Goal: Information Seeking & Learning: Find specific fact

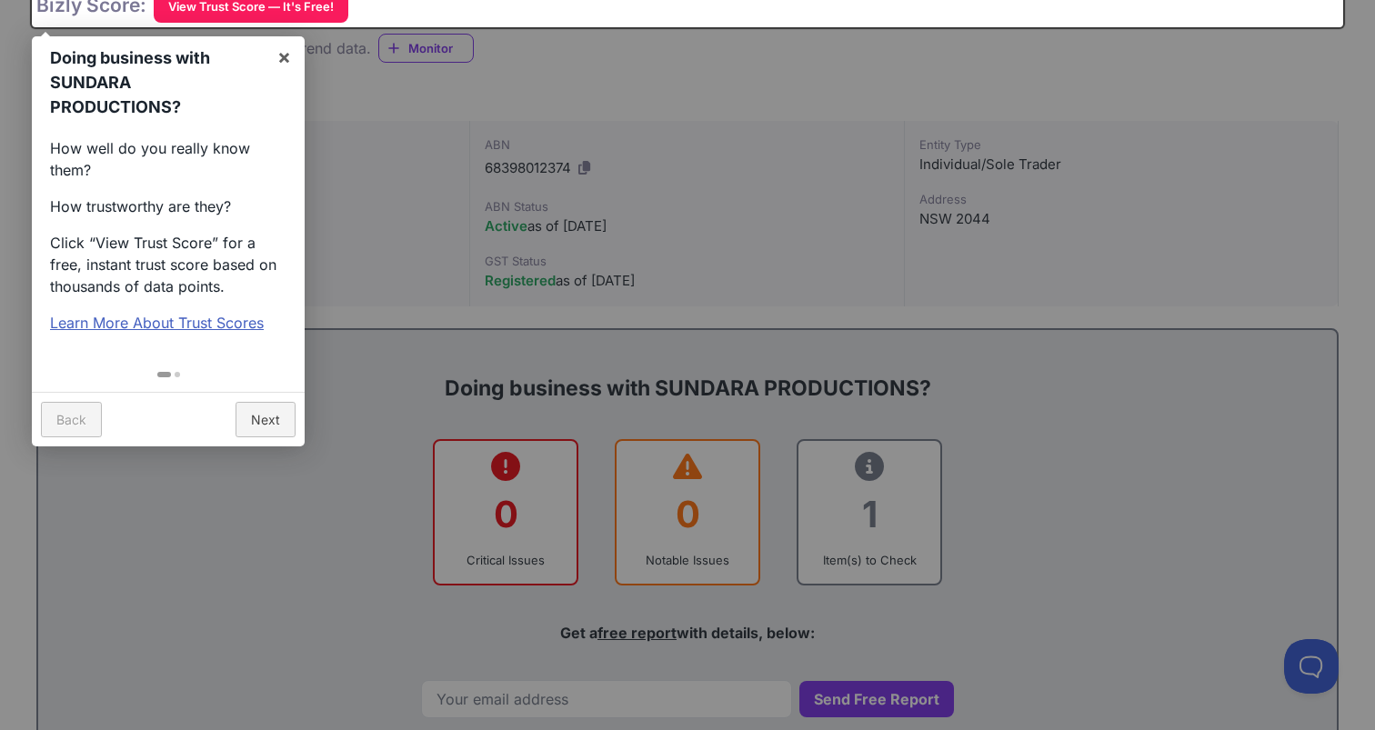
scroll to position [268, 0]
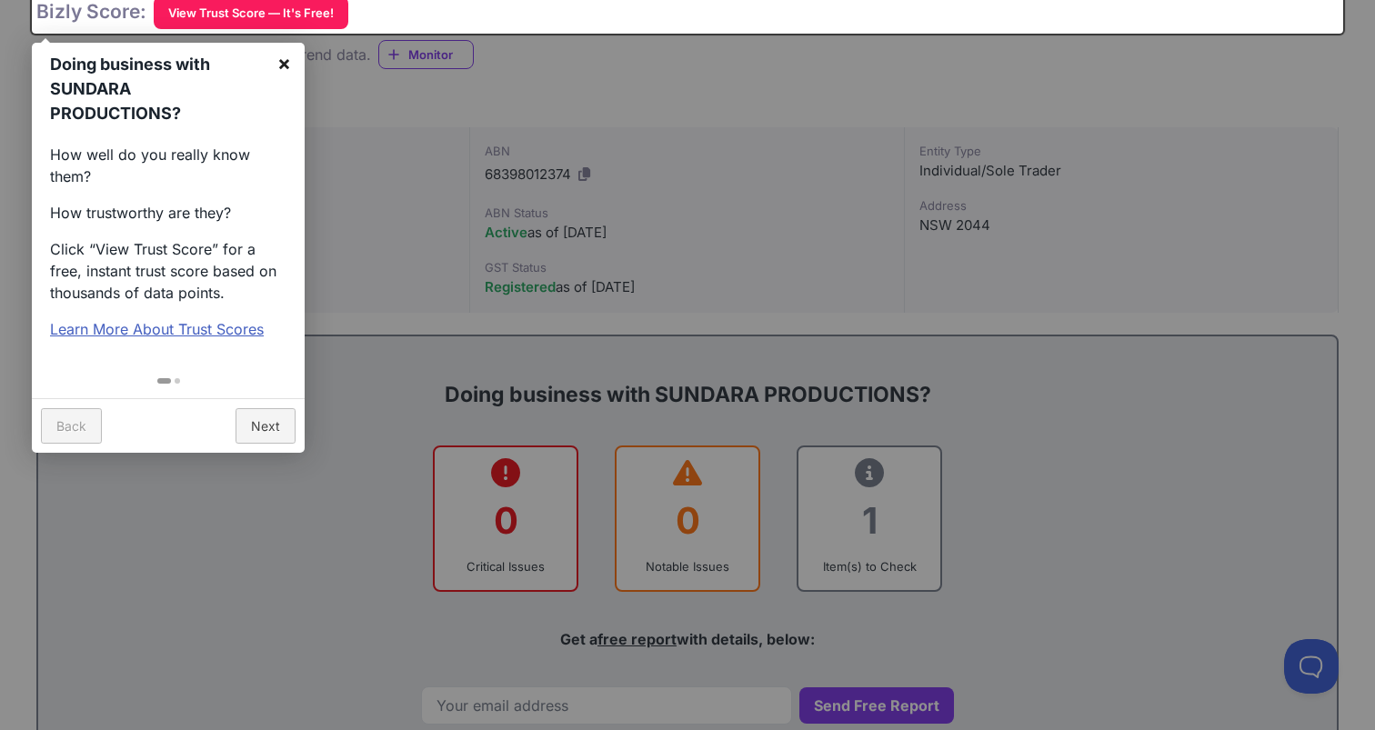
click at [284, 65] on link "×" at bounding box center [284, 63] width 41 height 41
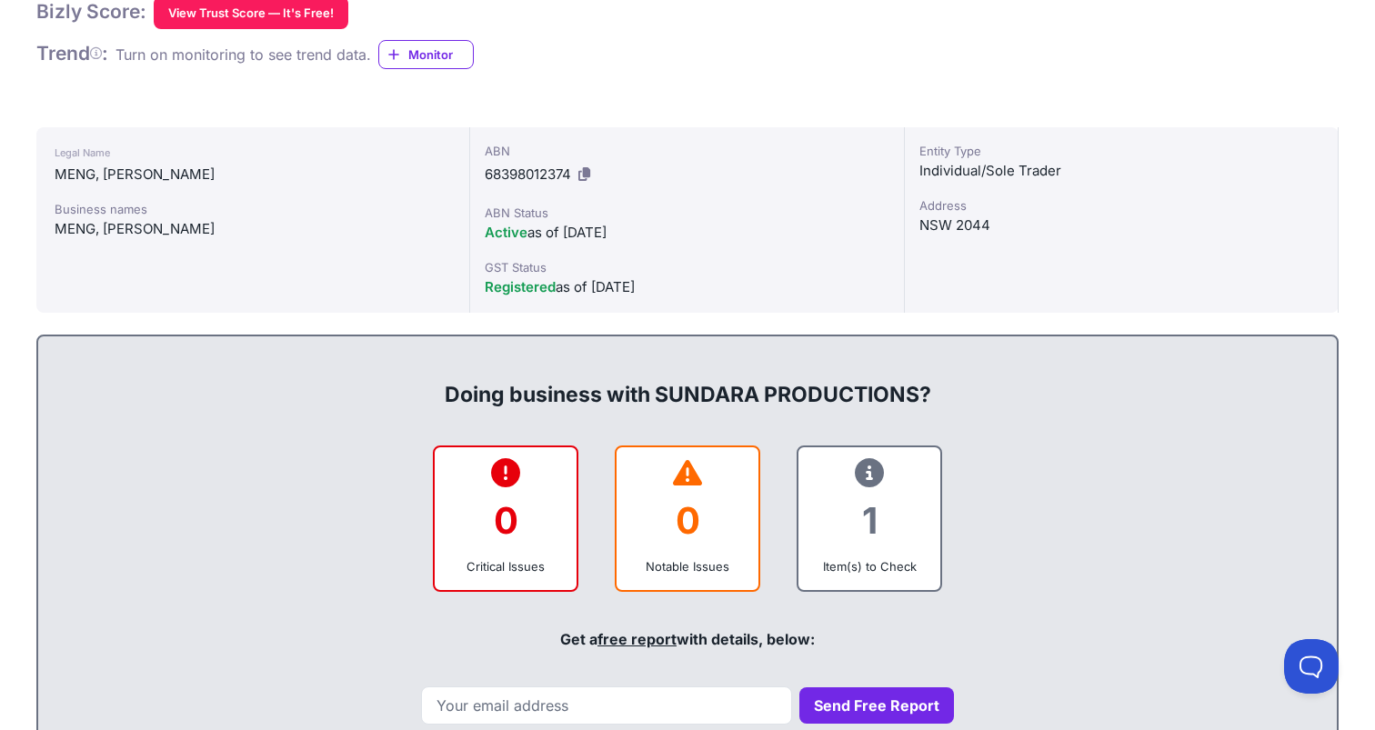
click at [881, 515] on div "1" at bounding box center [869, 521] width 113 height 74
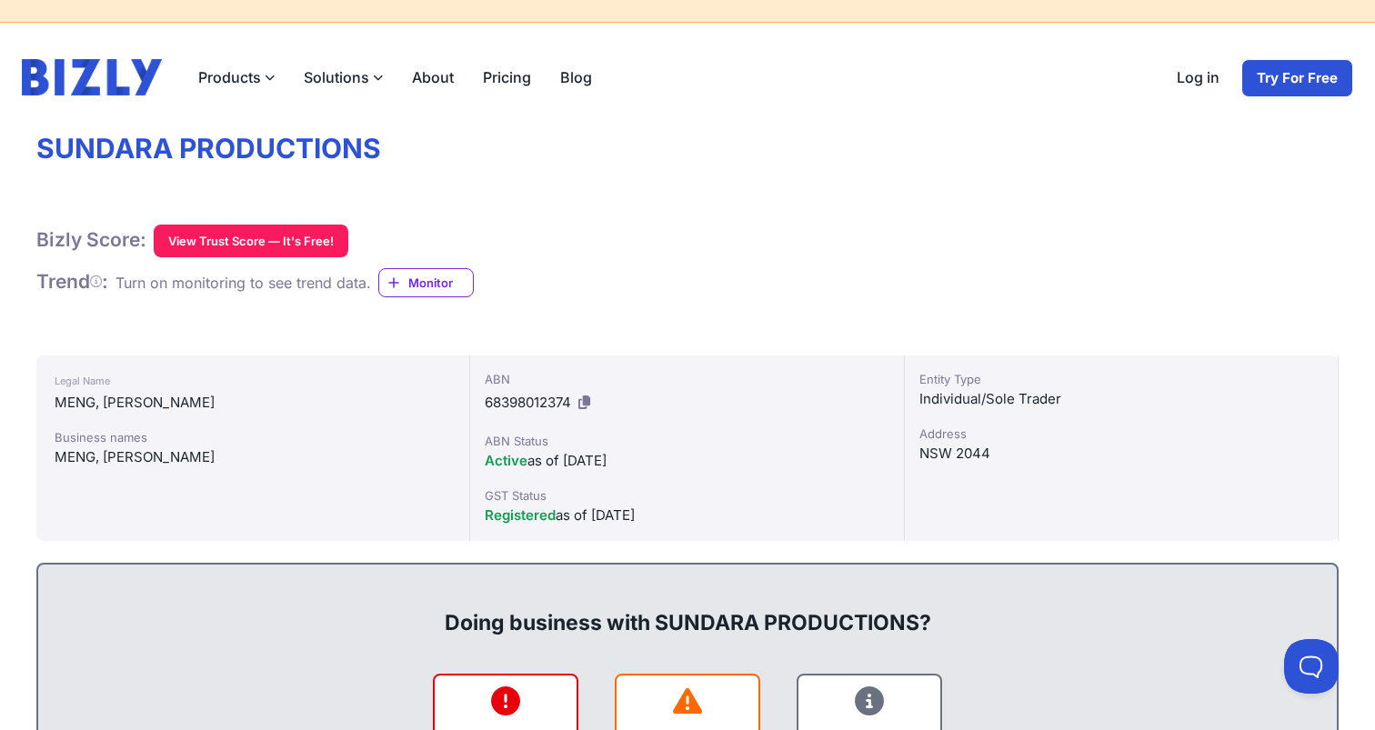
scroll to position [35, 0]
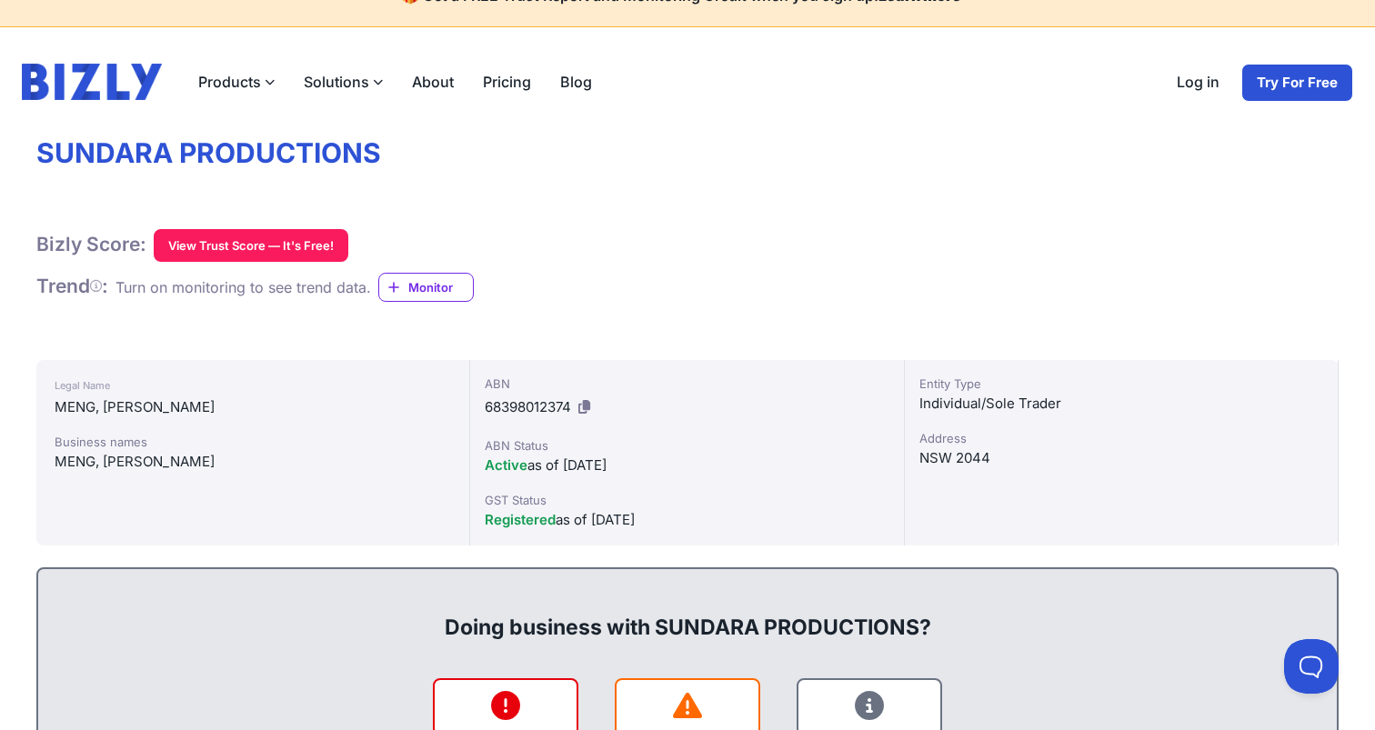
click at [142, 415] on div "MENG, [PERSON_NAME]" at bounding box center [253, 407] width 396 height 22
click at [130, 477] on div "Legal Name [PERSON_NAME], [PERSON_NAME] Business names [PERSON_NAME], [PERSON_N…" at bounding box center [253, 452] width 434 height 185
click at [120, 467] on div "MENG, [PERSON_NAME]" at bounding box center [253, 462] width 396 height 22
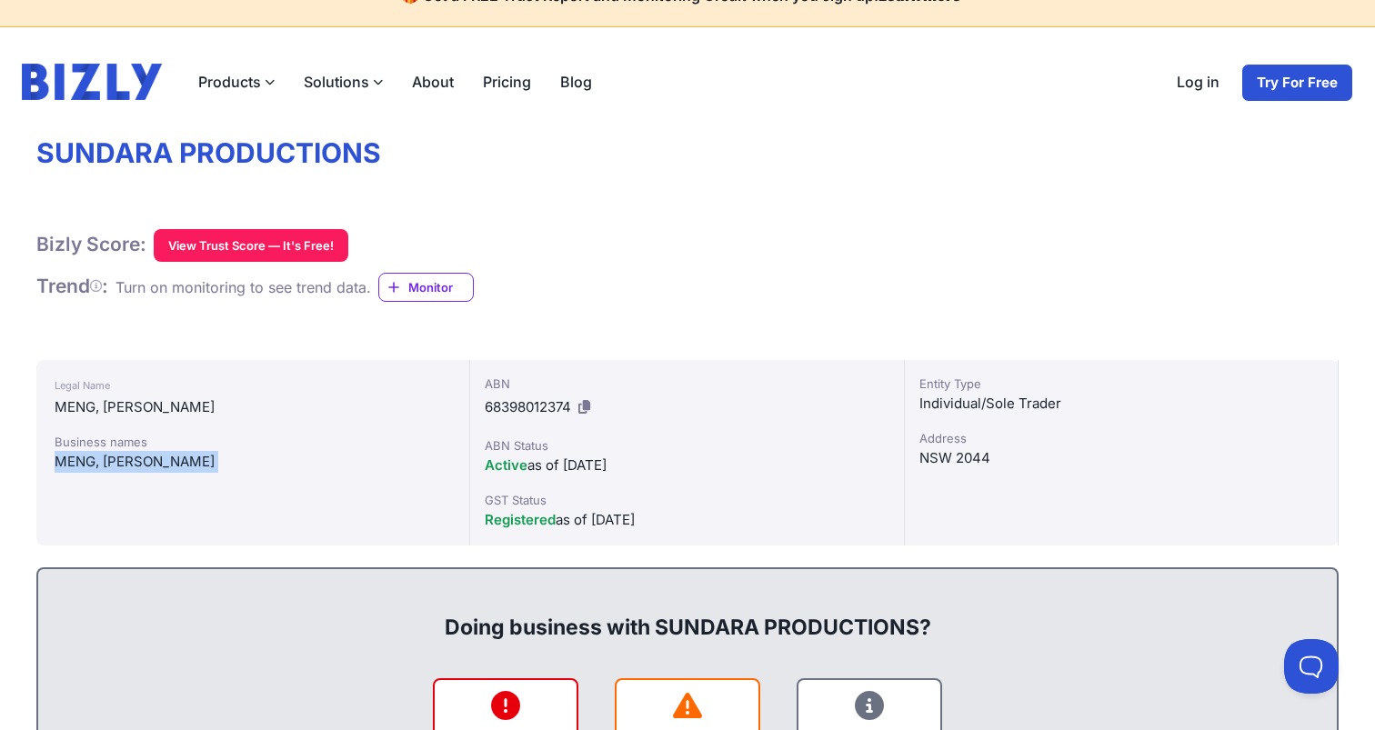
click at [120, 467] on div "MENG, [PERSON_NAME]" at bounding box center [253, 462] width 396 height 22
copy div "MENG, [PERSON_NAME]"
click at [958, 229] on div "Bizly Score: View Trust Score — It's Free! View Trust Score — It's Free!" at bounding box center [687, 245] width 1302 height 33
